Goal: Task Accomplishment & Management: Use online tool/utility

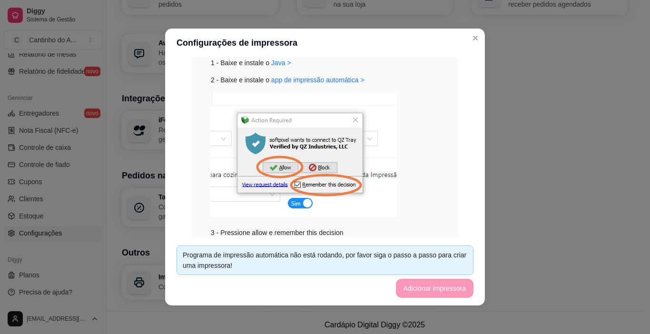
scroll to position [95, 0]
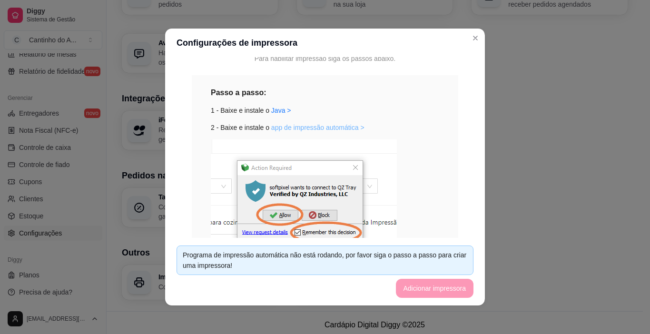
click at [322, 128] on link "app de impressão automática >" at bounding box center [317, 128] width 93 height 8
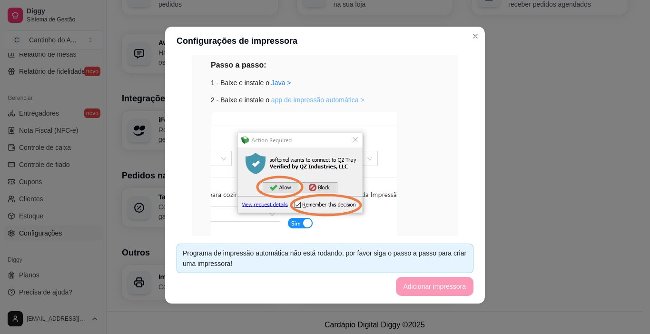
scroll to position [110, 0]
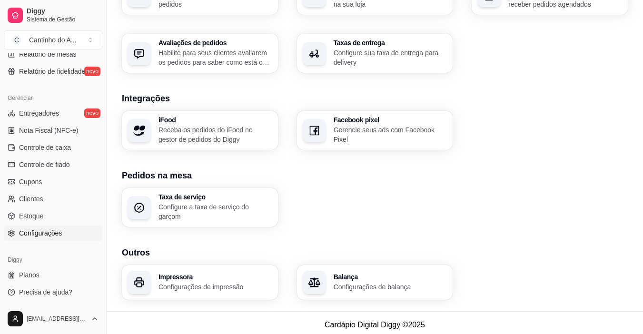
click at [210, 277] on div "Impressora Configurações de impressão" at bounding box center [216, 283] width 114 height 18
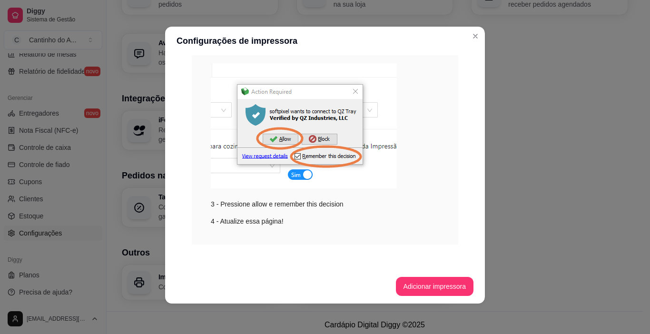
scroll to position [171, 0]
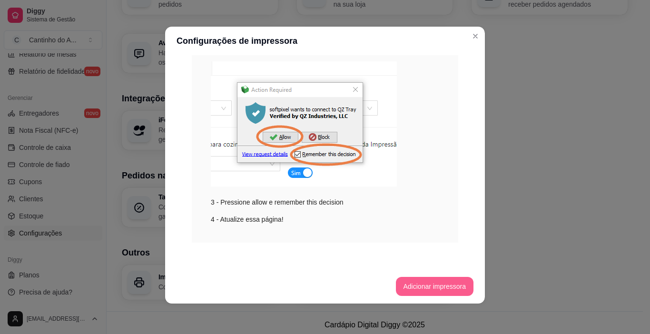
click at [441, 288] on button "Adicionar impressora" at bounding box center [435, 286] width 78 height 19
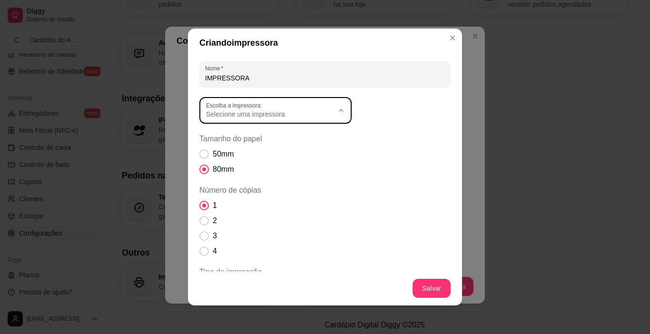
click at [338, 109] on icon "button" at bounding box center [342, 111] width 8 height 8
click at [235, 211] on li "POS-58" at bounding box center [272, 215] width 139 height 15
type input "POS-58"
select select "POS-58"
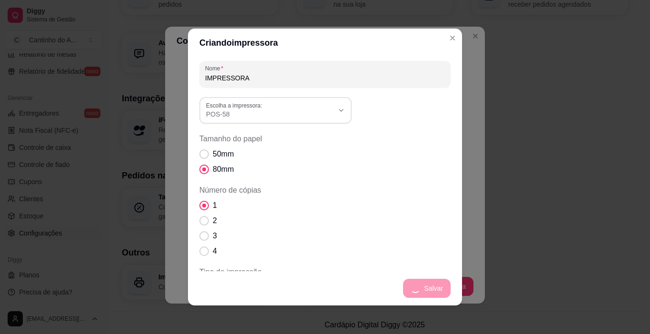
scroll to position [283, 0]
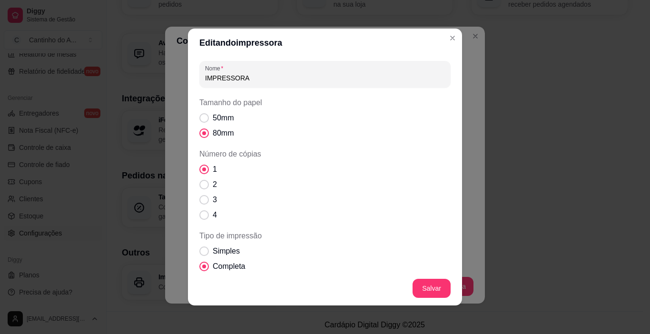
click at [439, 42] on section "Editando impressora Nome IMPRESSORA Tamanho do papel 50mm 80mm Número de cópias…" at bounding box center [325, 167] width 274 height 277
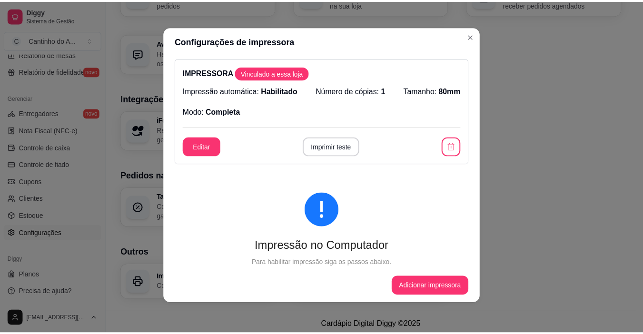
scroll to position [0, 0]
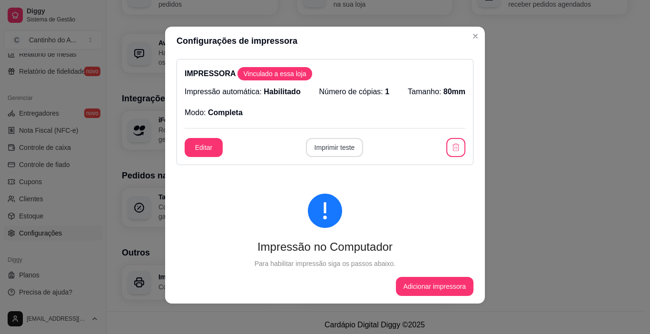
click at [338, 149] on button "Imprimir teste" at bounding box center [335, 147] width 58 height 19
click at [337, 149] on button "Imprimir teste" at bounding box center [335, 148] width 56 height 19
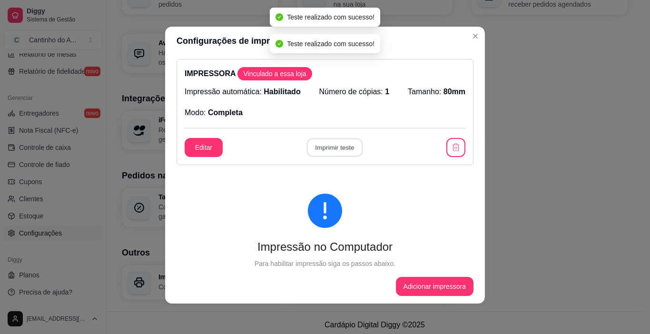
click at [337, 149] on button "Imprimir teste" at bounding box center [335, 148] width 56 height 19
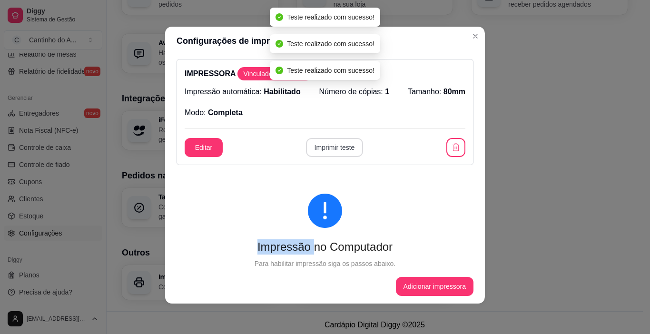
click at [337, 149] on div "Editar Imprimir teste" at bounding box center [325, 147] width 281 height 19
click at [337, 149] on button "Imprimir teste" at bounding box center [335, 148] width 56 height 19
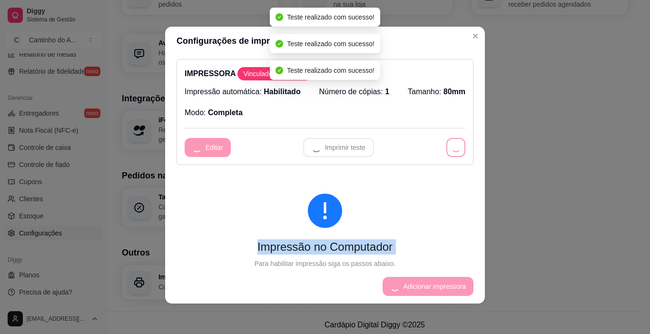
click at [337, 149] on div "Editar Imprimir teste" at bounding box center [325, 147] width 281 height 19
click at [337, 149] on button "Imprimir teste" at bounding box center [338, 147] width 71 height 19
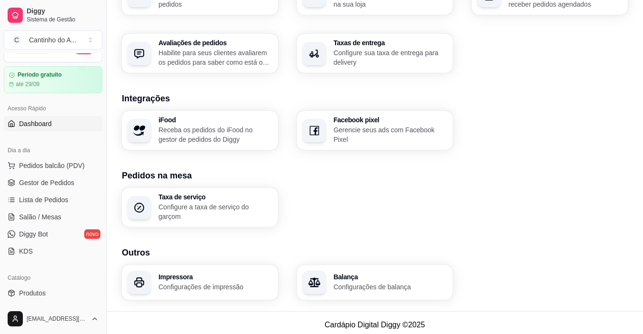
scroll to position [18, 0]
click at [52, 79] on article "Período gratuito" at bounding box center [39, 75] width 45 height 7
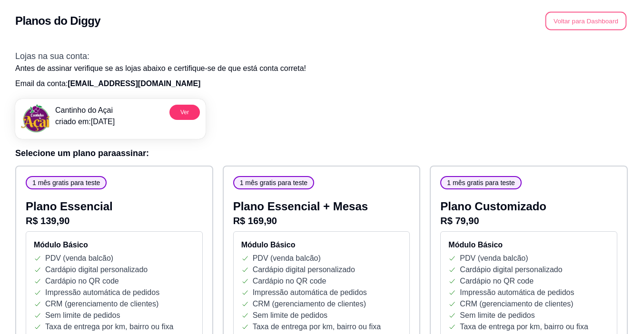
click at [590, 21] on button "Voltar para Dashboard" at bounding box center [586, 21] width 81 height 19
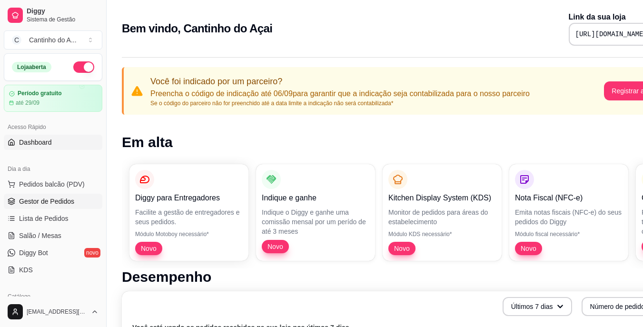
click at [58, 205] on span "Gestor de Pedidos" at bounding box center [46, 202] width 55 height 10
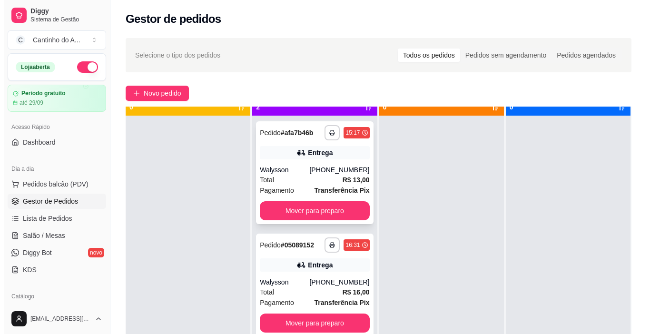
scroll to position [27, 0]
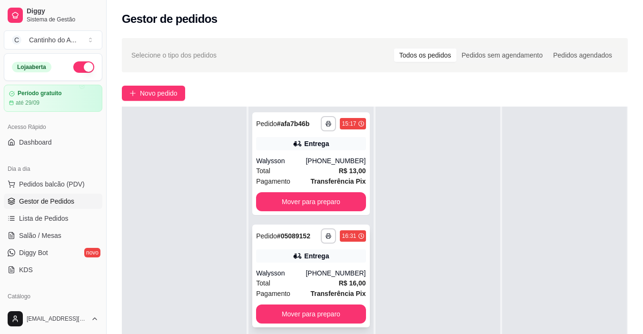
click at [279, 257] on div "Entrega" at bounding box center [311, 255] width 110 height 13
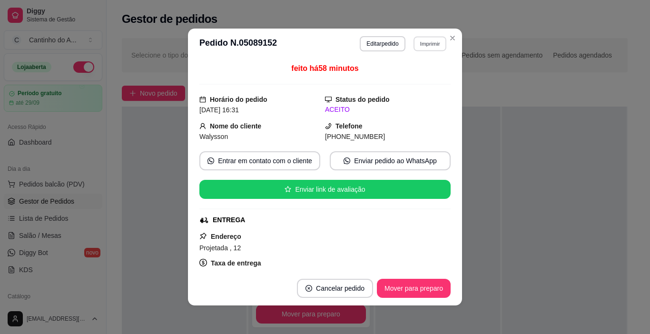
click at [419, 45] on button "Imprimir" at bounding box center [430, 43] width 33 height 15
click at [405, 79] on button "IMPRESSORA" at bounding box center [409, 77] width 69 height 15
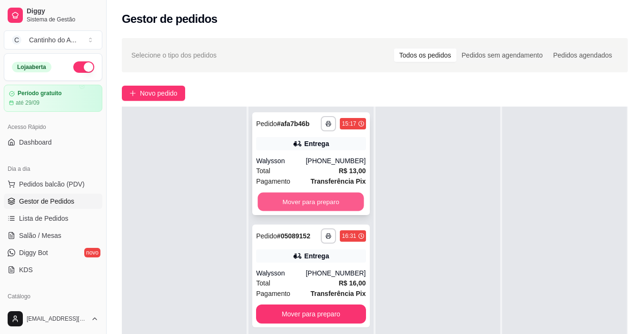
click at [311, 198] on button "Mover para preparo" at bounding box center [311, 202] width 106 height 19
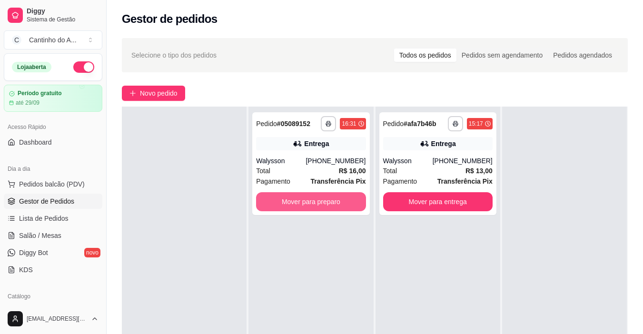
click at [312, 201] on button "Mover para preparo" at bounding box center [311, 201] width 110 height 19
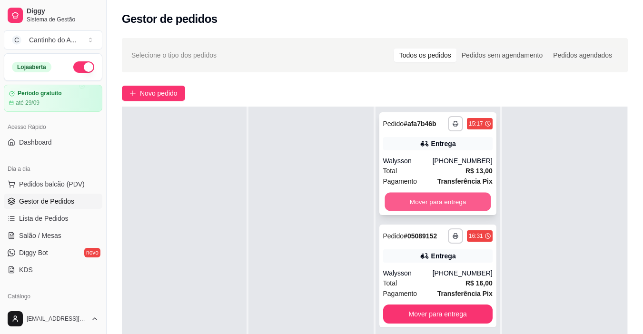
click at [424, 208] on button "Mover para entrega" at bounding box center [438, 202] width 106 height 19
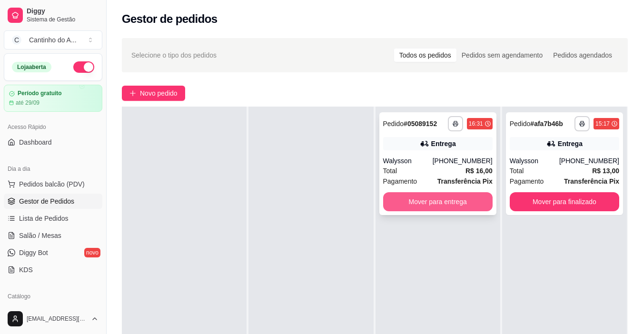
click at [420, 199] on button "Mover para entrega" at bounding box center [438, 201] width 110 height 19
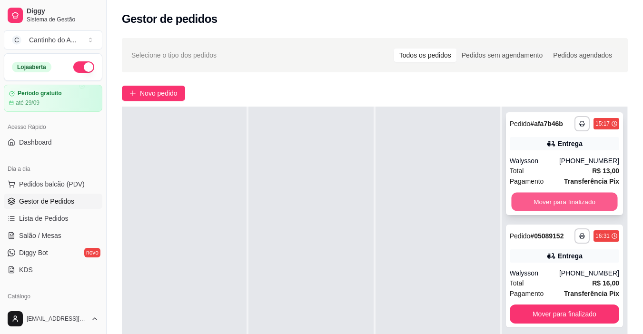
click at [521, 203] on button "Mover para finalizado" at bounding box center [564, 202] width 106 height 19
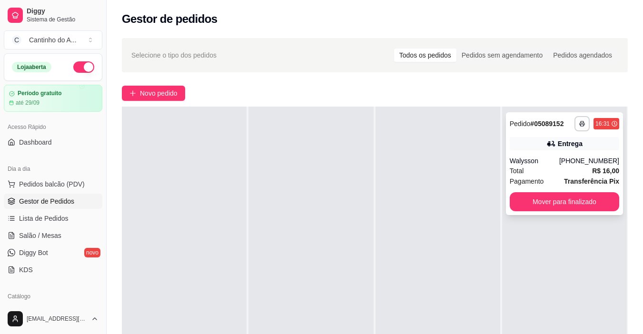
click at [546, 163] on div "Walysson" at bounding box center [535, 161] width 50 height 10
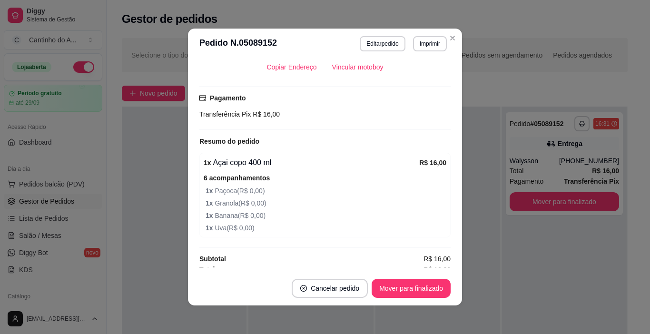
scroll to position [230, 0]
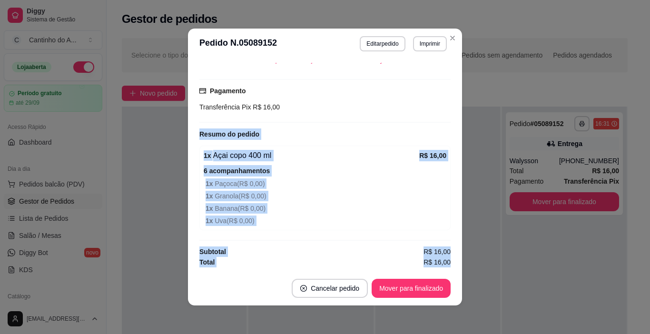
drag, startPoint x: 193, startPoint y: 127, endPoint x: 428, endPoint y: 254, distance: 268.0
click at [467, 280] on div "**********" at bounding box center [325, 167] width 650 height 334
copy section "Resumo do pedido 1 x Açai copo 400 ml R$ 16,00 6 acompanhamentos 1 x Paçoca ( R…"
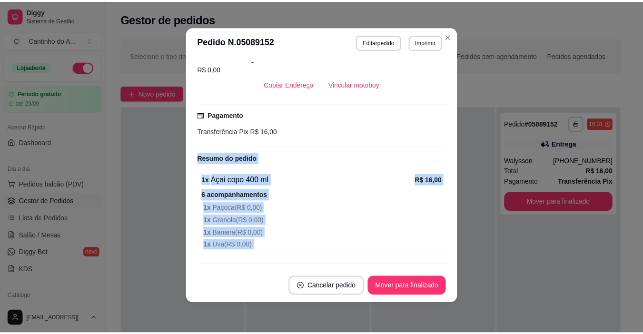
scroll to position [182, 0]
